Goal: Navigation & Orientation: Go to known website

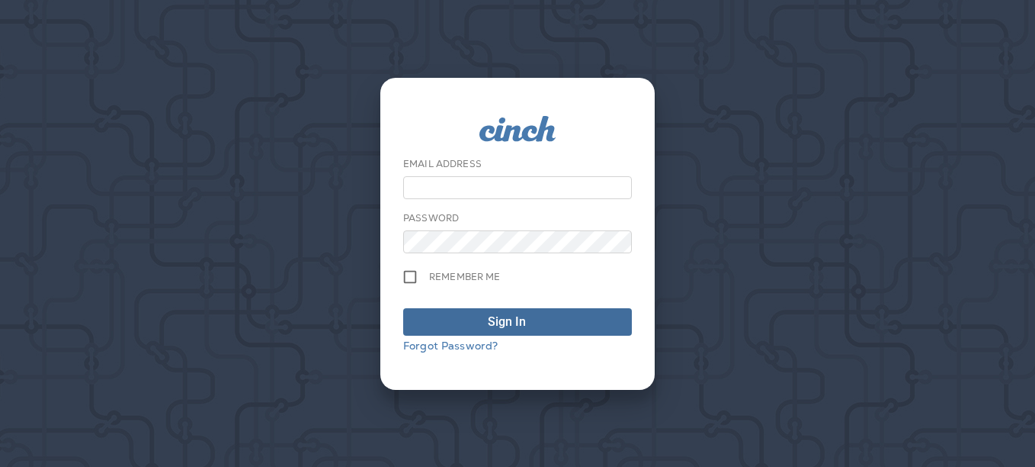
type input "**********"
click at [538, 322] on div "submit" at bounding box center [539, 322] width 15 height 18
